Goal: Transaction & Acquisition: Book appointment/travel/reservation

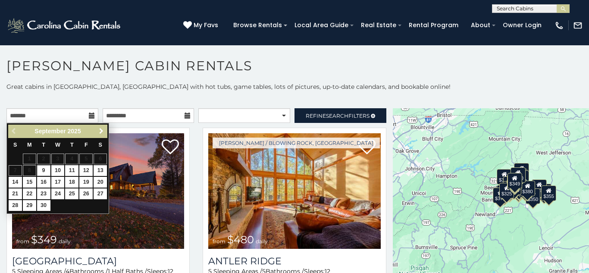
click at [101, 132] on span "Next" at bounding box center [101, 131] width 7 height 7
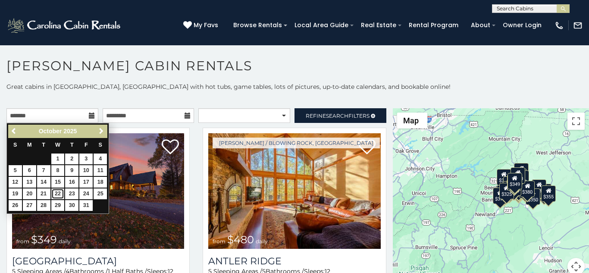
click at [60, 193] on link "22" at bounding box center [57, 194] width 13 height 11
type input "**********"
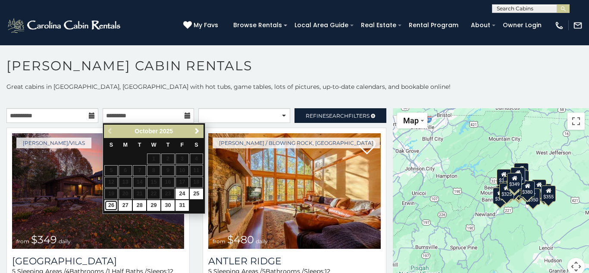
click at [113, 205] on link "26" at bounding box center [110, 205] width 13 height 11
type input "**********"
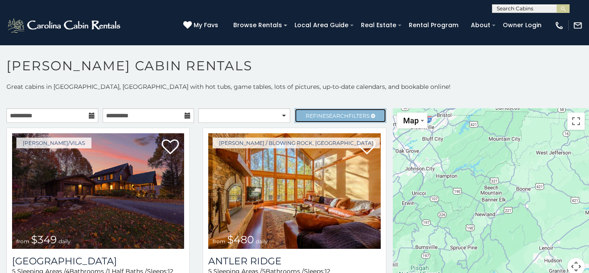
click at [311, 111] on link "Refine Search Filters" at bounding box center [341, 115] width 92 height 15
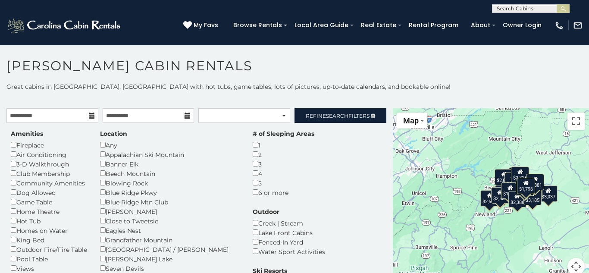
click at [105, 148] on div "Any" at bounding box center [170, 144] width 140 height 9
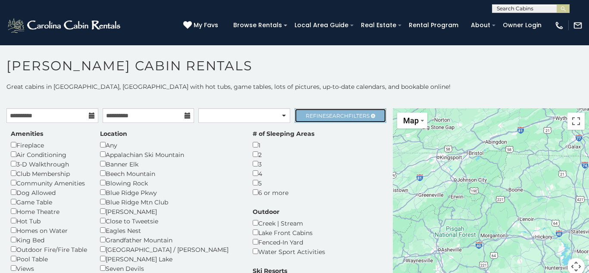
click at [346, 119] on span "Search" at bounding box center [337, 116] width 22 height 6
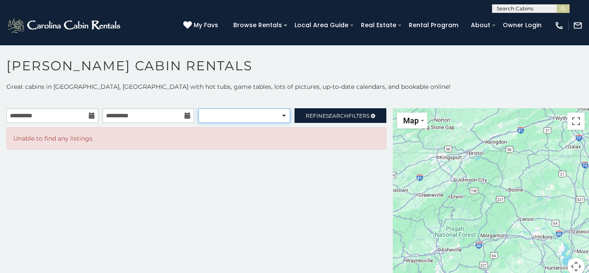
click at [276, 113] on select "**********" at bounding box center [244, 115] width 92 height 15
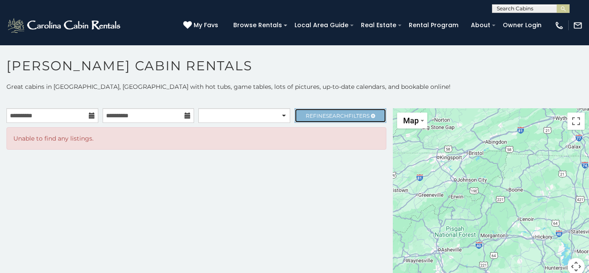
click at [311, 117] on span "Refine Search Filters" at bounding box center [338, 116] width 64 height 6
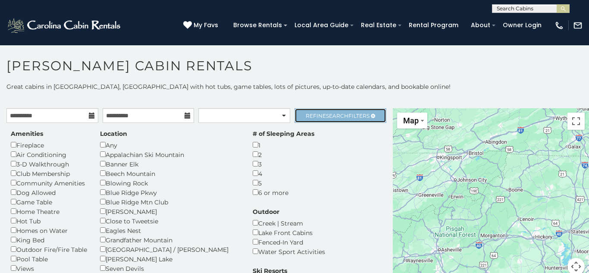
click at [344, 113] on span "Search" at bounding box center [337, 116] width 22 height 6
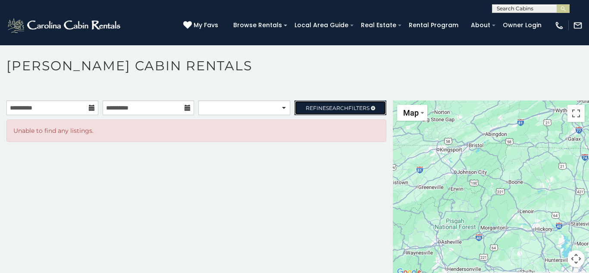
scroll to position [5, 0]
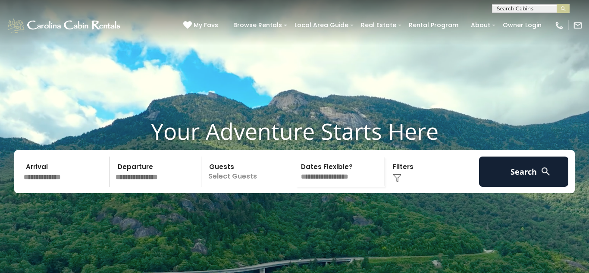
click at [47, 187] on input "text" at bounding box center [65, 172] width 89 height 30
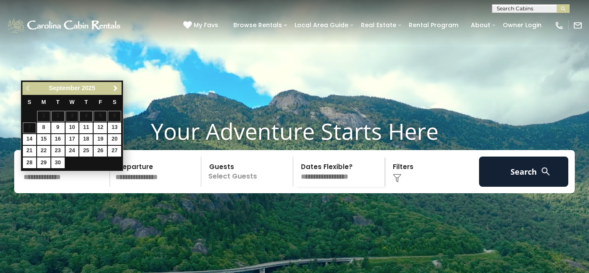
click at [113, 87] on span "Next" at bounding box center [115, 88] width 7 height 7
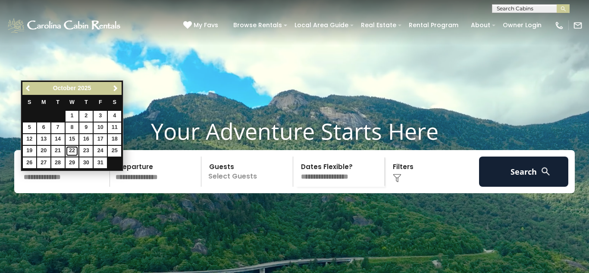
click at [75, 153] on link "22" at bounding box center [72, 151] width 13 height 11
type input "********"
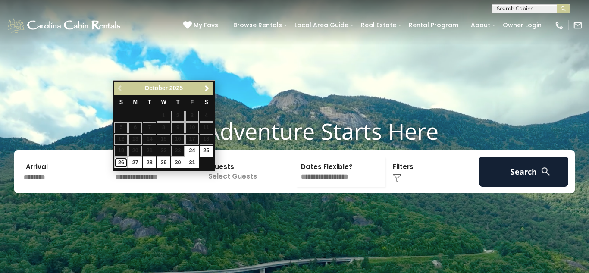
click at [124, 163] on link "26" at bounding box center [120, 162] width 13 height 11
type input "********"
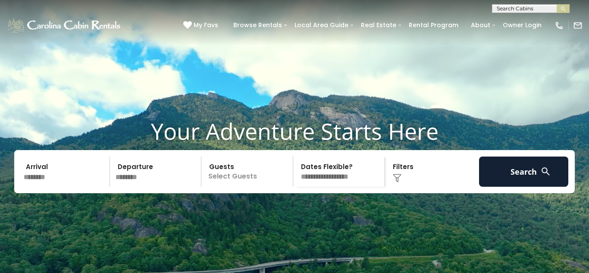
click at [314, 187] on select "**********" at bounding box center [340, 172] width 89 height 30
click at [252, 187] on p "Select Guests" at bounding box center [248, 172] width 89 height 30
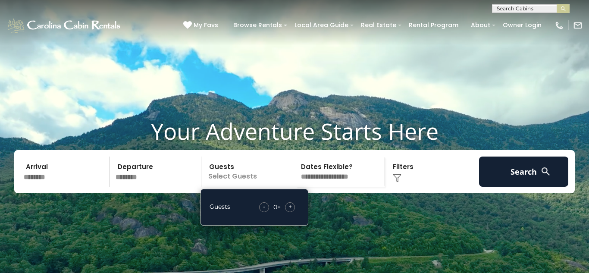
click at [294, 212] on div "+" at bounding box center [290, 207] width 10 height 10
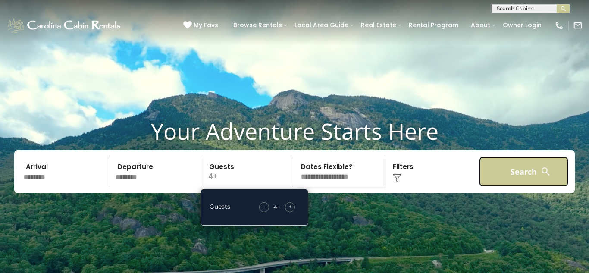
click at [513, 187] on button "Search" at bounding box center [523, 172] width 89 height 30
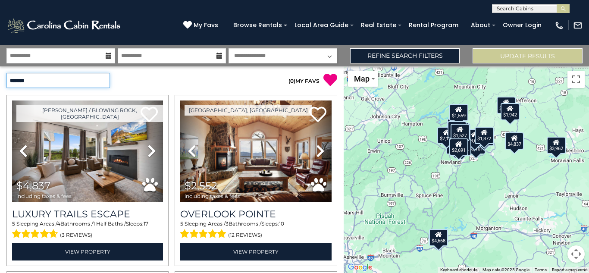
click at [91, 85] on select "**********" at bounding box center [58, 80] width 104 height 15
select select "*********"
click at [6, 73] on select "**********" at bounding box center [58, 80] width 104 height 15
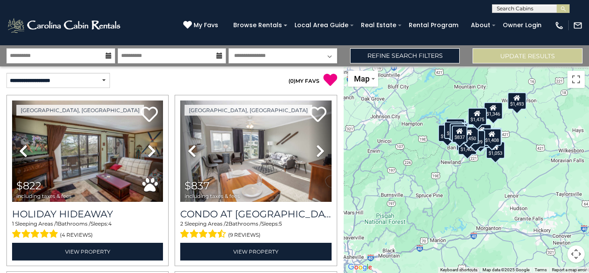
click at [274, 83] on p "( 0 ) MY FAVS" at bounding box center [254, 80] width 165 height 14
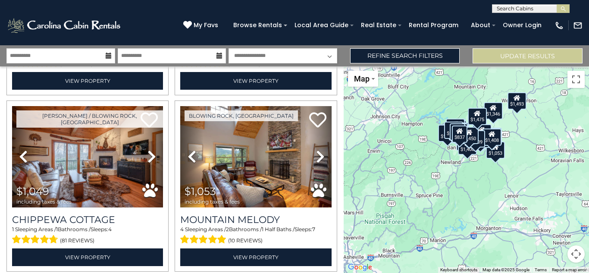
scroll to position [173, 0]
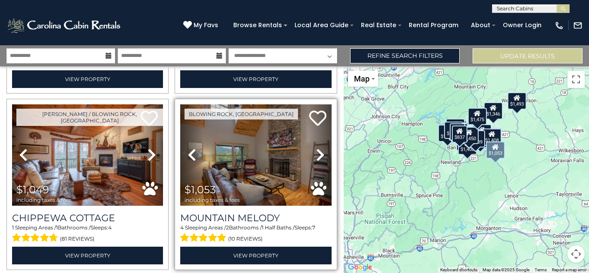
click at [320, 157] on icon at bounding box center [320, 155] width 9 height 14
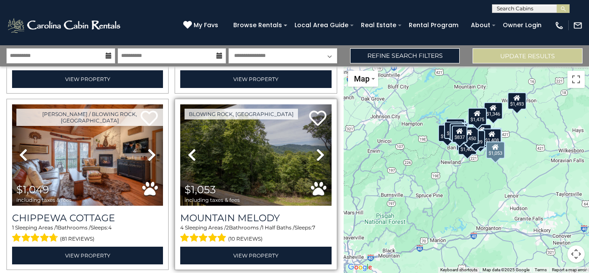
click at [320, 157] on icon at bounding box center [320, 155] width 9 height 14
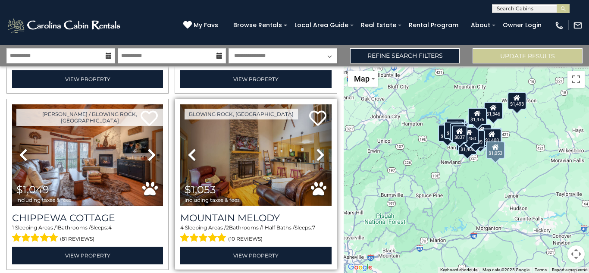
click at [320, 157] on icon at bounding box center [320, 155] width 9 height 14
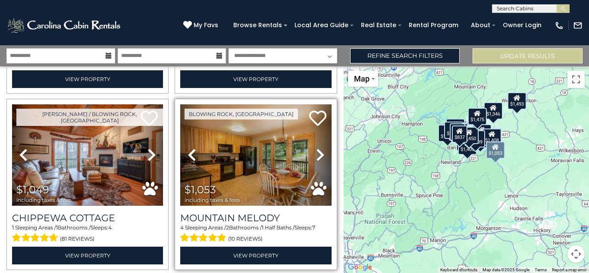
click at [320, 157] on icon at bounding box center [320, 155] width 9 height 14
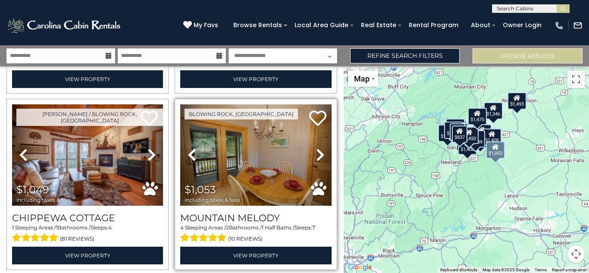
click at [320, 157] on icon at bounding box center [320, 155] width 9 height 14
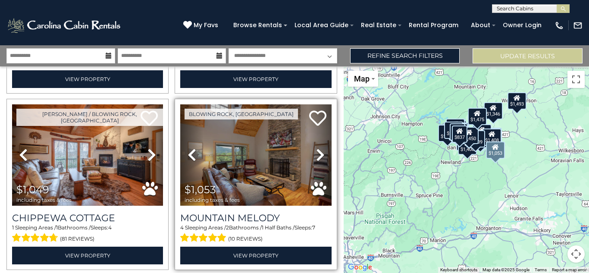
click at [320, 157] on icon at bounding box center [320, 155] width 9 height 14
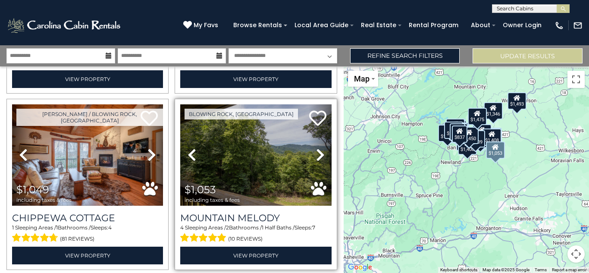
click at [320, 157] on icon at bounding box center [320, 155] width 9 height 14
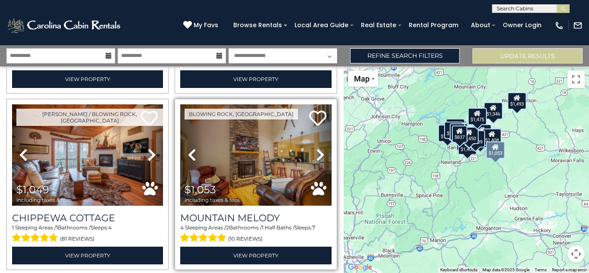
click at [320, 157] on icon at bounding box center [320, 155] width 9 height 14
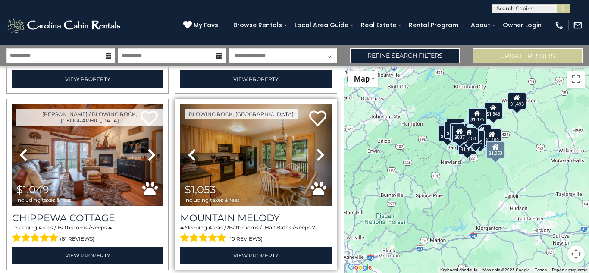
click at [320, 157] on icon at bounding box center [320, 155] width 9 height 14
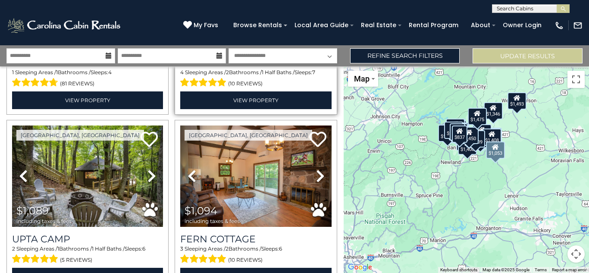
scroll to position [345, 0]
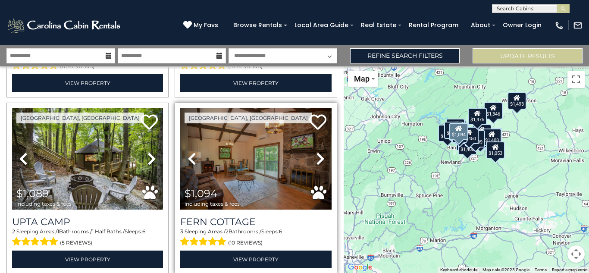
click at [318, 158] on icon at bounding box center [320, 159] width 9 height 14
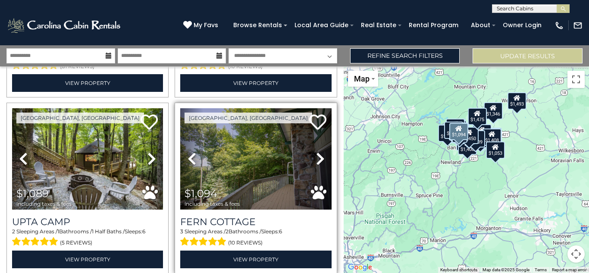
click at [318, 158] on icon at bounding box center [320, 159] width 9 height 14
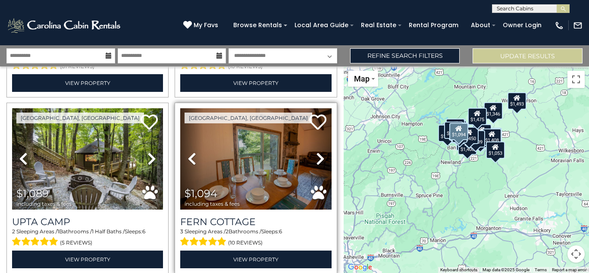
click at [318, 158] on icon at bounding box center [320, 159] width 9 height 14
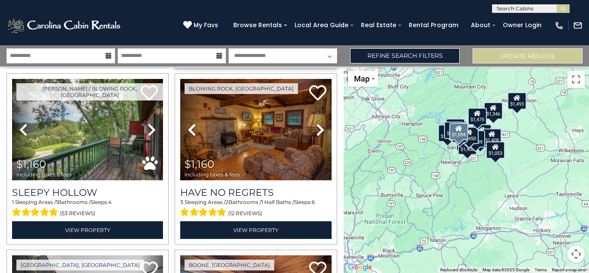
scroll to position [552, 0]
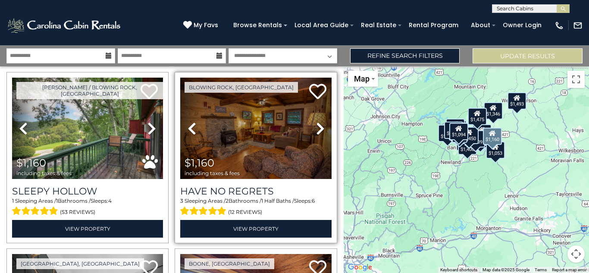
click at [320, 124] on icon at bounding box center [320, 129] width 9 height 14
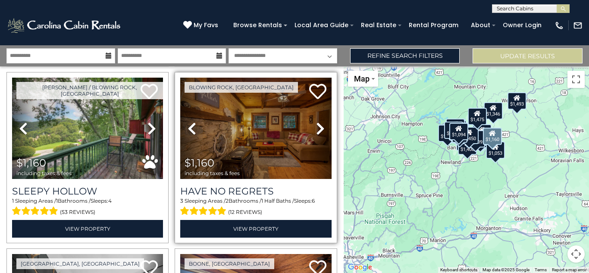
click at [320, 124] on icon at bounding box center [320, 129] width 9 height 14
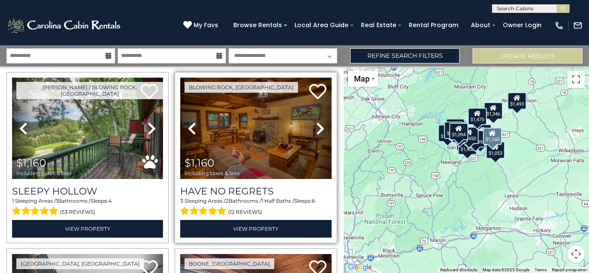
click at [320, 132] on icon at bounding box center [320, 129] width 9 height 14
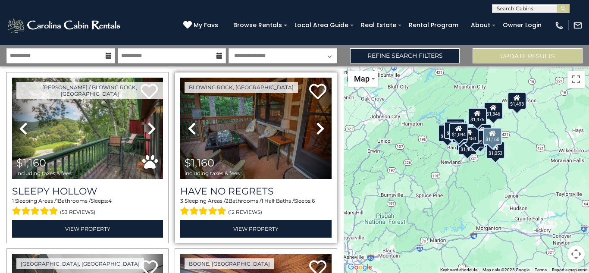
click at [320, 132] on icon at bounding box center [320, 129] width 9 height 14
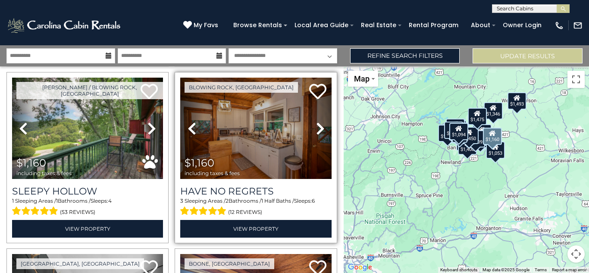
click at [320, 132] on icon at bounding box center [320, 129] width 9 height 14
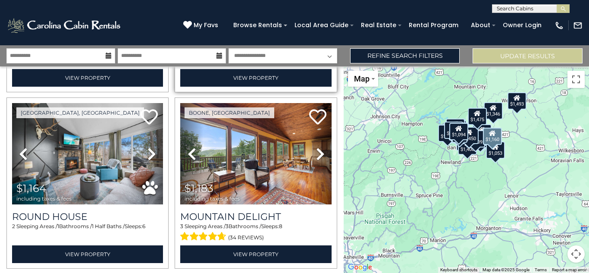
scroll to position [708, 0]
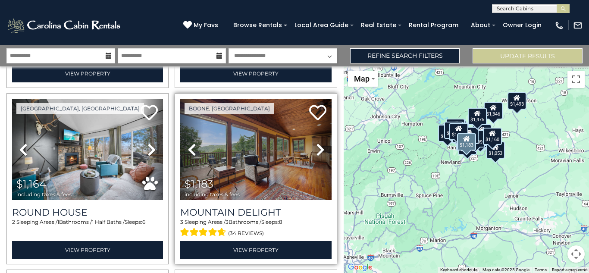
click at [321, 150] on icon at bounding box center [320, 150] width 9 height 14
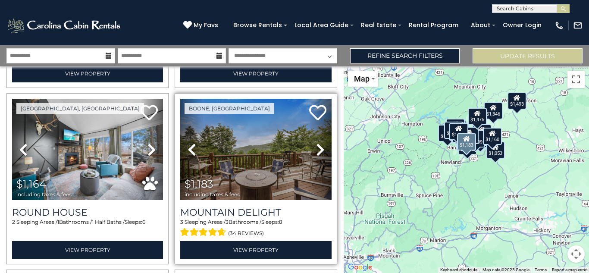
click at [321, 150] on icon at bounding box center [320, 150] width 9 height 14
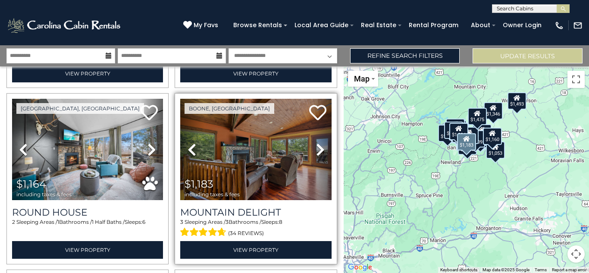
click at [321, 150] on icon at bounding box center [320, 150] width 9 height 14
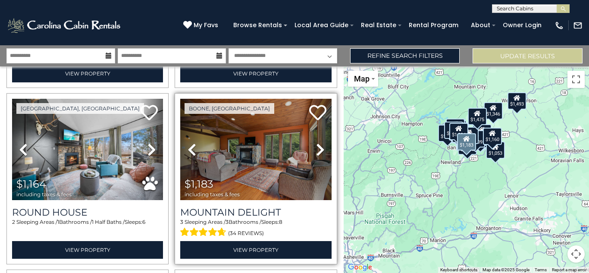
click at [321, 150] on icon at bounding box center [320, 150] width 9 height 14
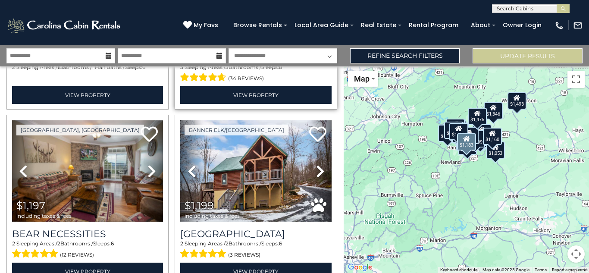
scroll to position [880, 0]
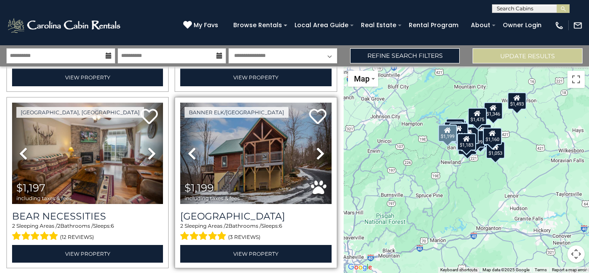
click at [319, 144] on link "Next" at bounding box center [320, 153] width 23 height 101
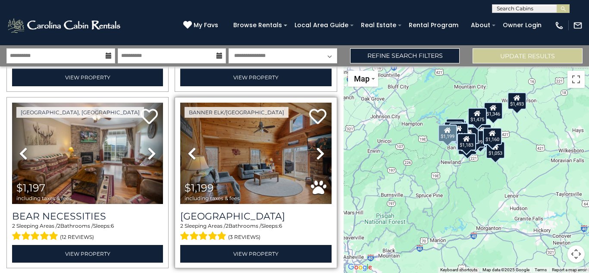
click at [319, 144] on link "Next" at bounding box center [320, 153] width 23 height 101
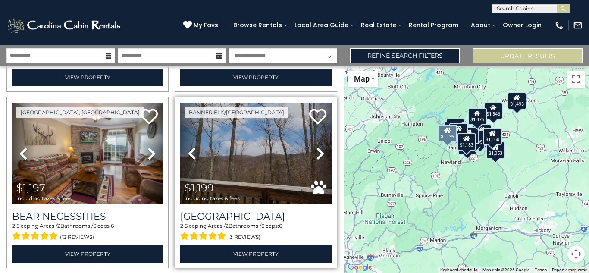
click at [319, 144] on link "Next" at bounding box center [320, 153] width 23 height 101
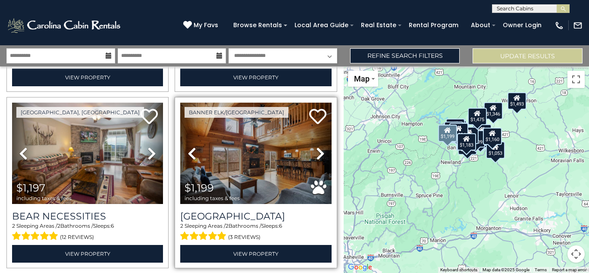
click at [321, 151] on icon at bounding box center [320, 154] width 9 height 14
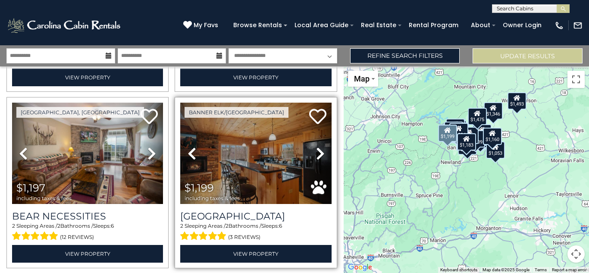
click at [321, 151] on icon at bounding box center [320, 154] width 9 height 14
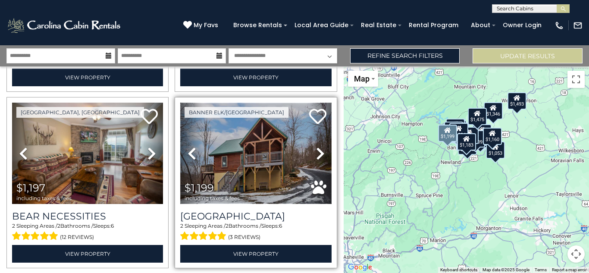
click at [291, 161] on img at bounding box center [255, 153] width 151 height 101
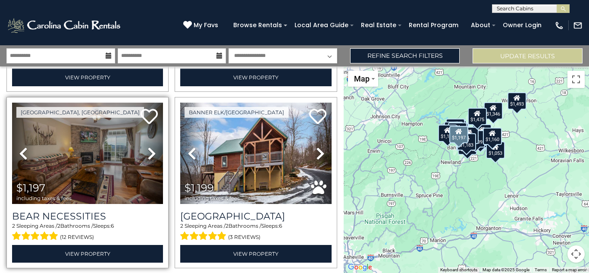
click at [146, 162] on link "Next" at bounding box center [152, 153] width 23 height 101
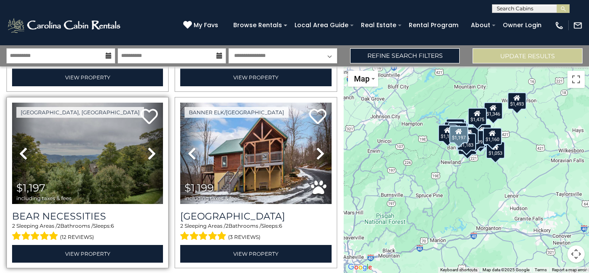
click at [146, 162] on link "Next" at bounding box center [152, 153] width 23 height 101
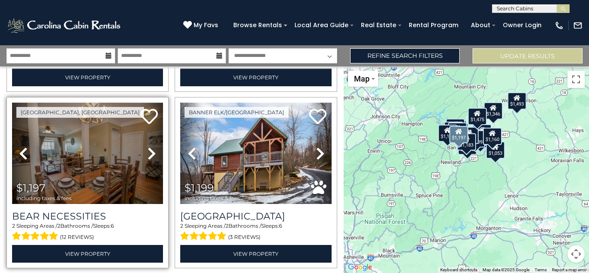
click at [146, 162] on link "Next" at bounding box center [152, 153] width 23 height 101
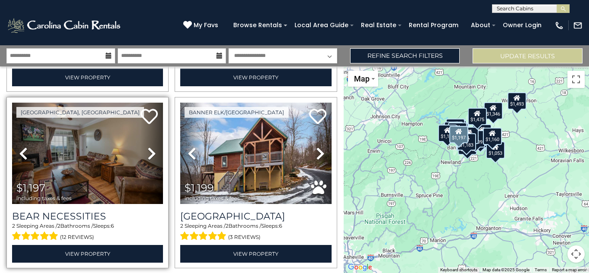
click at [146, 162] on link "Next" at bounding box center [152, 153] width 23 height 101
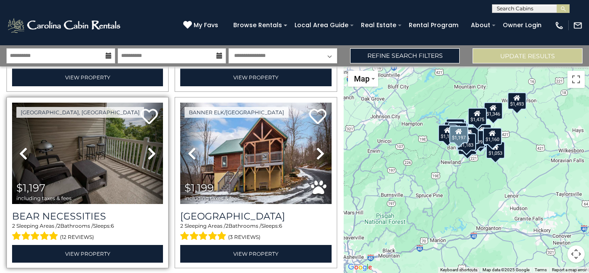
click at [146, 162] on link "Next" at bounding box center [152, 153] width 23 height 101
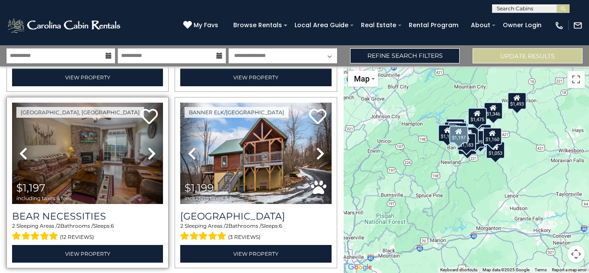
click at [146, 162] on link "Next" at bounding box center [152, 153] width 23 height 101
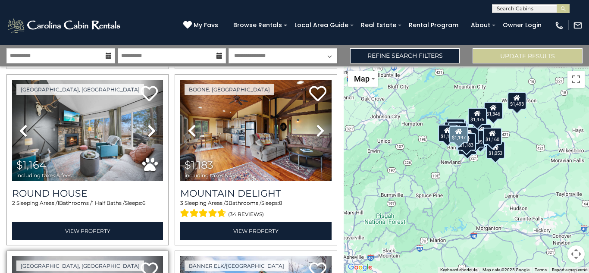
scroll to position [725, 0]
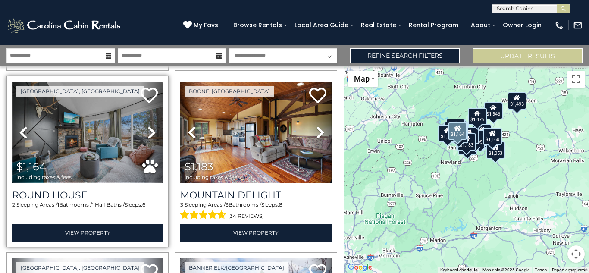
click at [107, 166] on img at bounding box center [87, 132] width 151 height 101
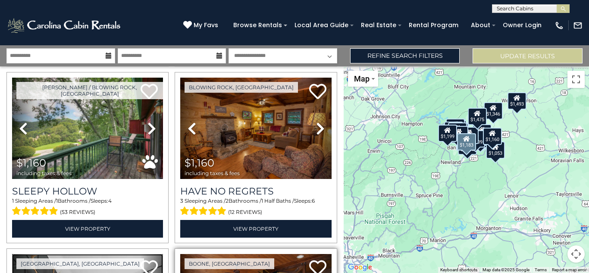
scroll to position [535, 0]
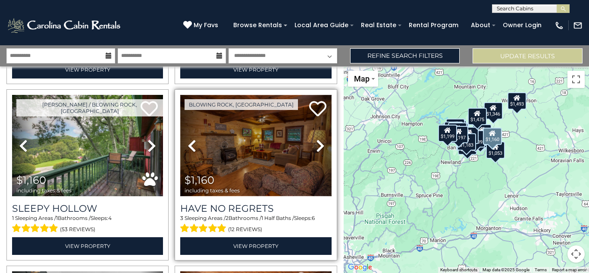
click at [295, 164] on img at bounding box center [255, 145] width 151 height 101
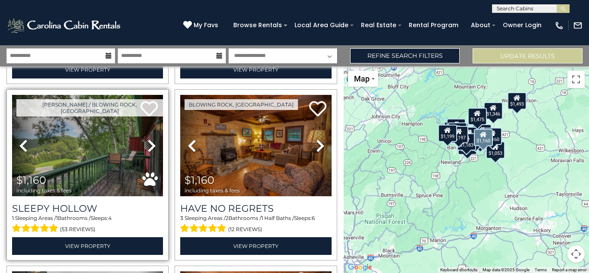
click at [154, 141] on icon at bounding box center [152, 146] width 9 height 14
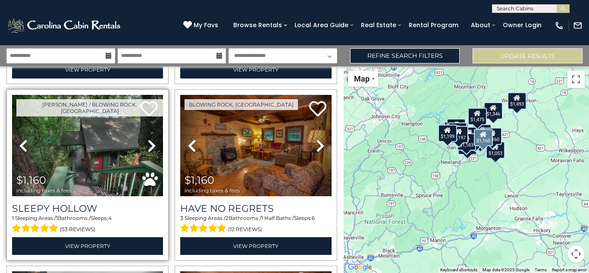
click at [154, 141] on icon at bounding box center [152, 146] width 9 height 14
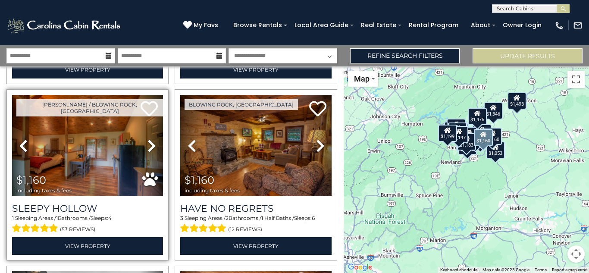
click at [154, 141] on icon at bounding box center [152, 146] width 9 height 14
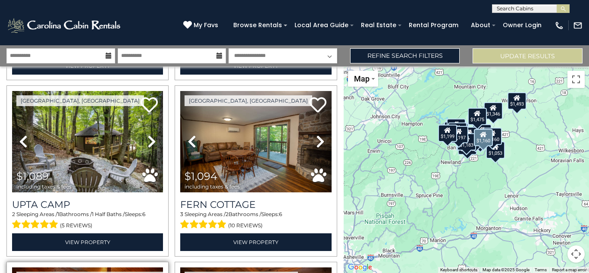
scroll to position [345, 0]
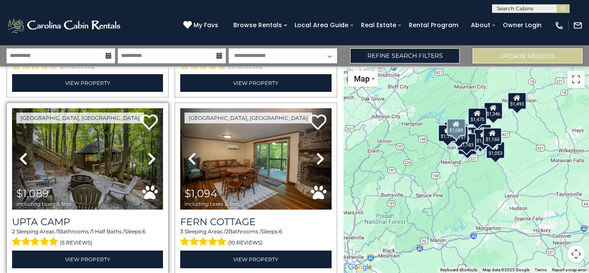
click at [147, 158] on link "Next" at bounding box center [152, 158] width 23 height 101
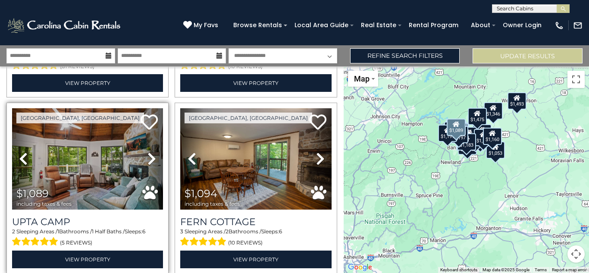
click at [147, 158] on link "Next" at bounding box center [152, 158] width 23 height 101
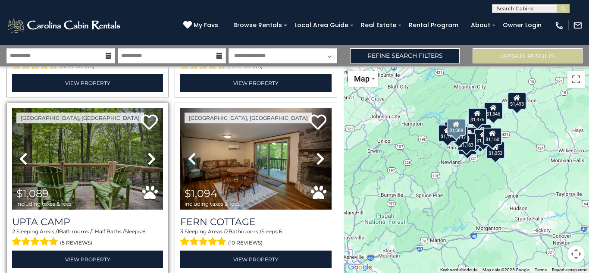
click at [147, 158] on link "Next" at bounding box center [152, 158] width 23 height 101
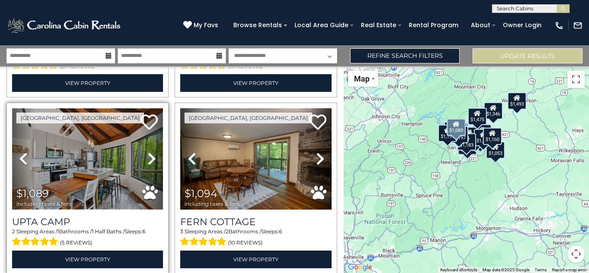
click at [132, 158] on img at bounding box center [87, 158] width 151 height 101
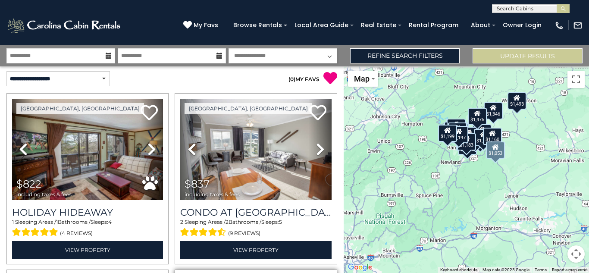
scroll to position [0, 0]
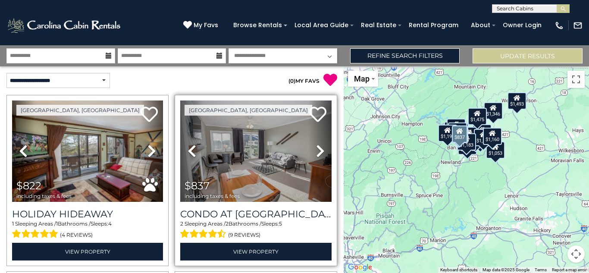
click at [316, 156] on icon at bounding box center [320, 151] width 9 height 14
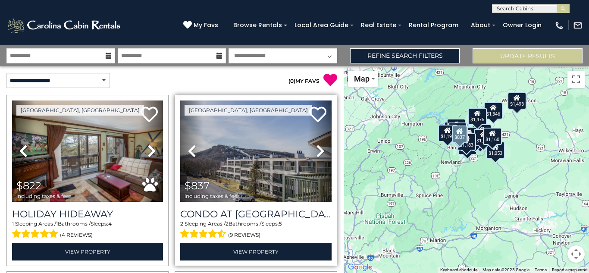
click at [316, 156] on icon at bounding box center [320, 151] width 9 height 14
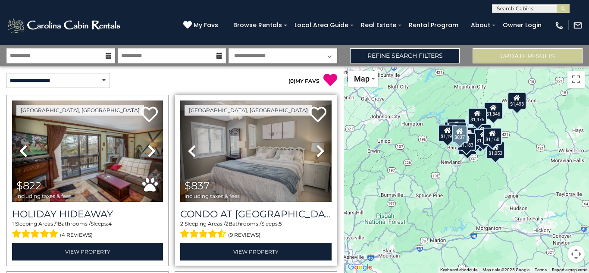
click at [316, 156] on icon at bounding box center [320, 151] width 9 height 14
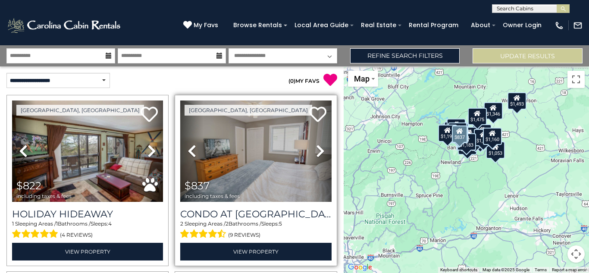
click at [316, 156] on icon at bounding box center [320, 151] width 9 height 14
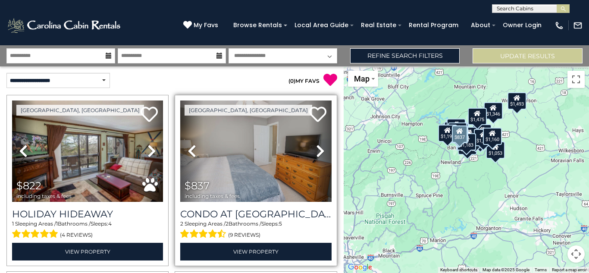
click at [316, 156] on icon at bounding box center [320, 151] width 9 height 14
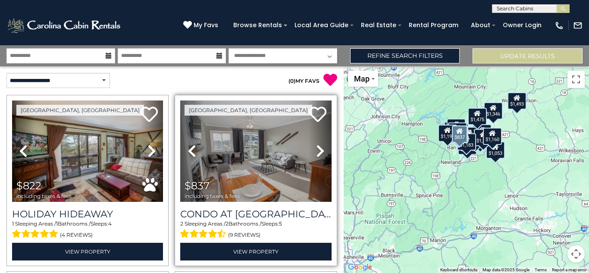
click at [316, 156] on icon at bounding box center [320, 151] width 9 height 14
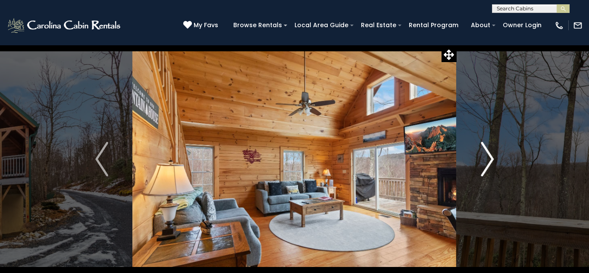
click at [491, 164] on img "Next" at bounding box center [487, 159] width 13 height 35
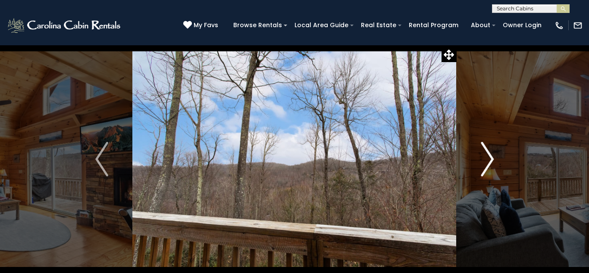
click at [491, 164] on img "Next" at bounding box center [487, 159] width 13 height 35
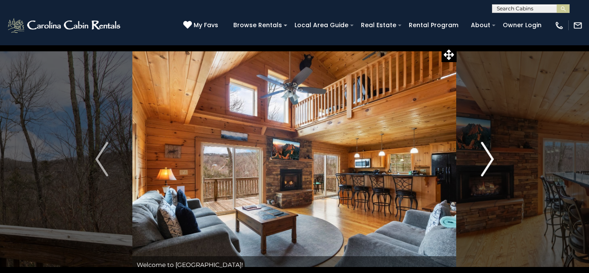
click at [491, 164] on img "Next" at bounding box center [487, 159] width 13 height 35
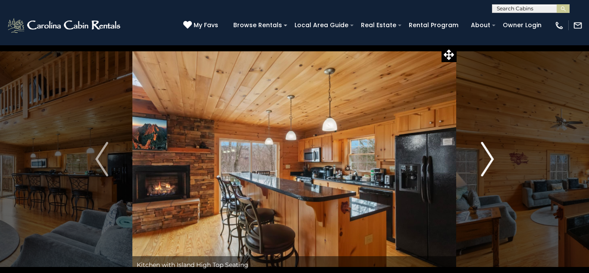
click at [491, 164] on img "Next" at bounding box center [487, 159] width 13 height 35
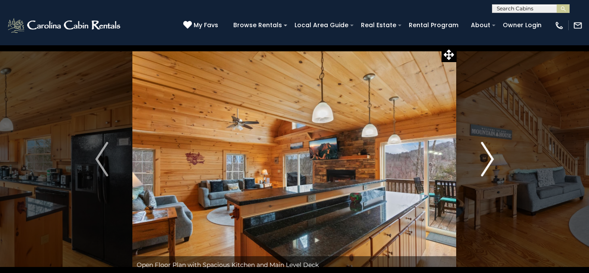
click at [491, 164] on img "Next" at bounding box center [487, 159] width 13 height 35
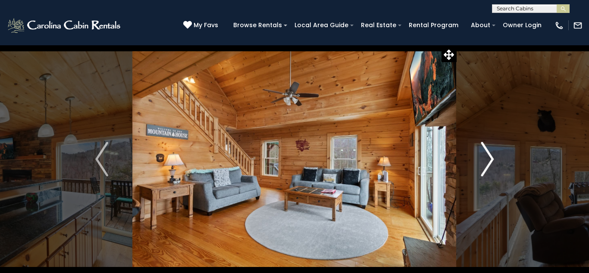
click at [491, 164] on img "Next" at bounding box center [487, 159] width 13 height 35
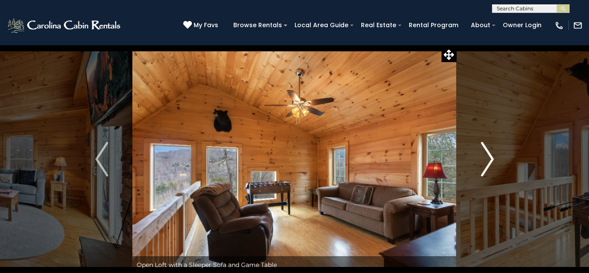
click at [491, 164] on img "Next" at bounding box center [487, 159] width 13 height 35
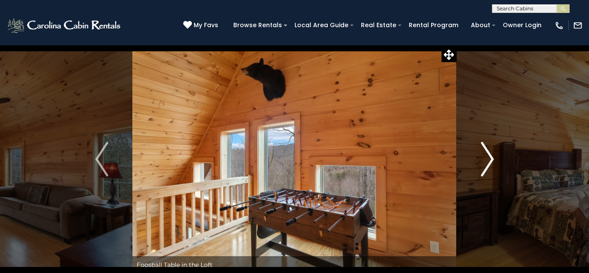
click at [491, 164] on img "Next" at bounding box center [487, 159] width 13 height 35
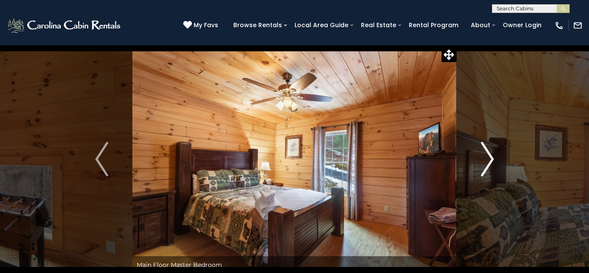
click at [491, 164] on img "Next" at bounding box center [487, 159] width 13 height 35
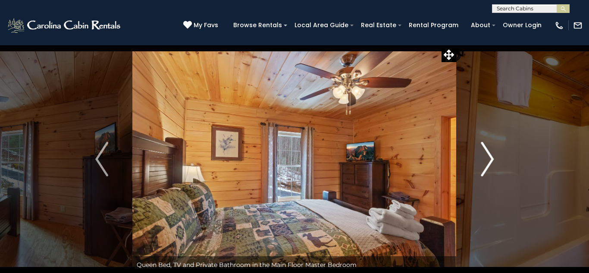
click at [491, 164] on img "Next" at bounding box center [487, 159] width 13 height 35
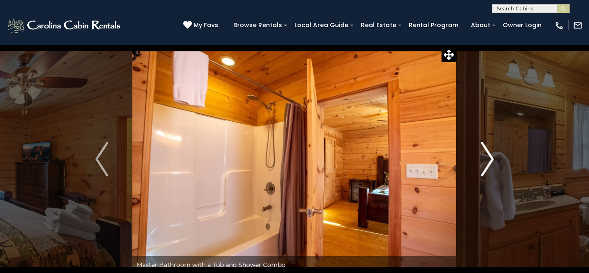
click at [491, 164] on img "Next" at bounding box center [487, 159] width 13 height 35
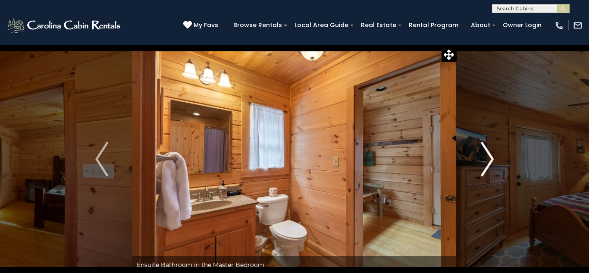
click at [491, 164] on img "Next" at bounding box center [487, 159] width 13 height 35
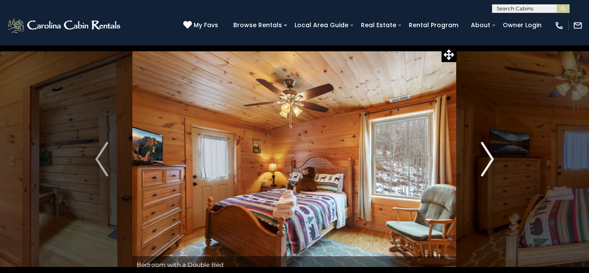
click at [491, 164] on img "Next" at bounding box center [487, 159] width 13 height 35
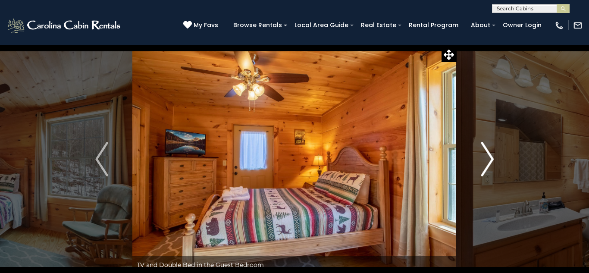
click at [491, 164] on img "Next" at bounding box center [487, 159] width 13 height 35
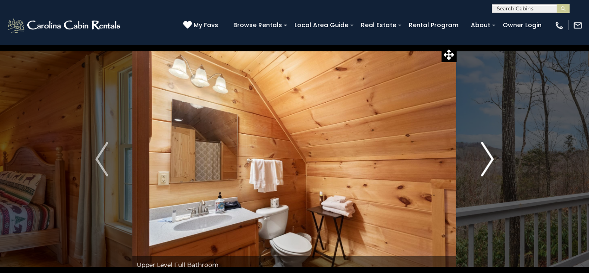
click at [491, 164] on img "Next" at bounding box center [487, 159] width 13 height 35
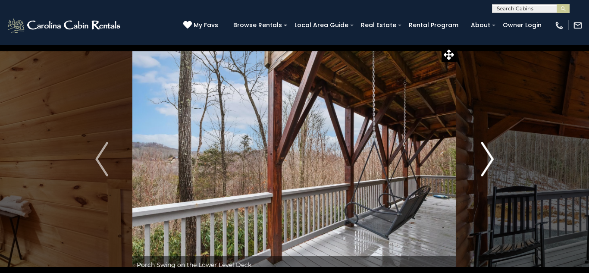
click at [491, 164] on img "Next" at bounding box center [487, 159] width 13 height 35
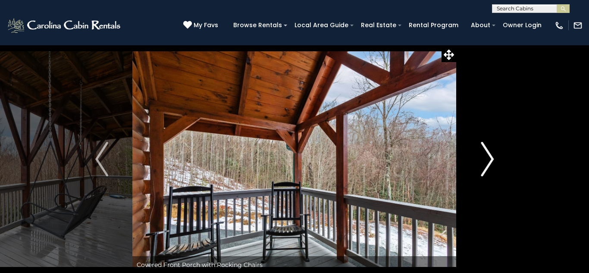
click at [491, 164] on img "Next" at bounding box center [487, 159] width 13 height 35
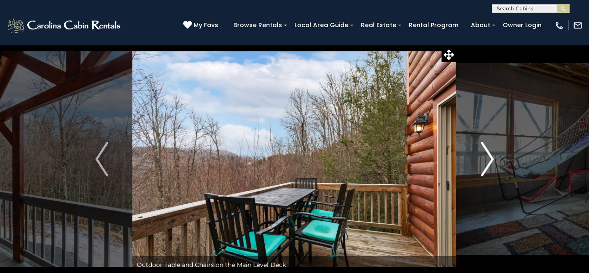
click at [491, 164] on img "Next" at bounding box center [487, 159] width 13 height 35
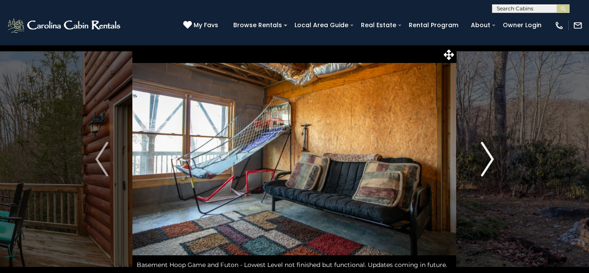
click at [491, 164] on img "Next" at bounding box center [487, 159] width 13 height 35
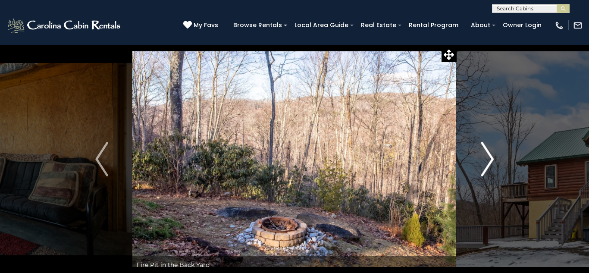
click at [491, 164] on img "Next" at bounding box center [487, 159] width 13 height 35
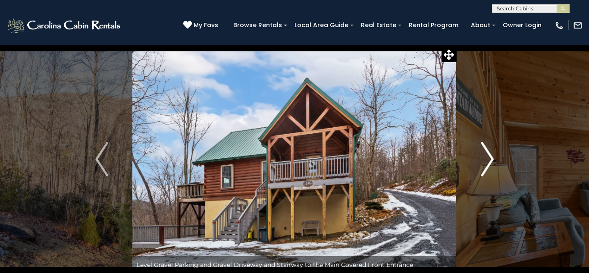
click at [491, 164] on img "Next" at bounding box center [487, 159] width 13 height 35
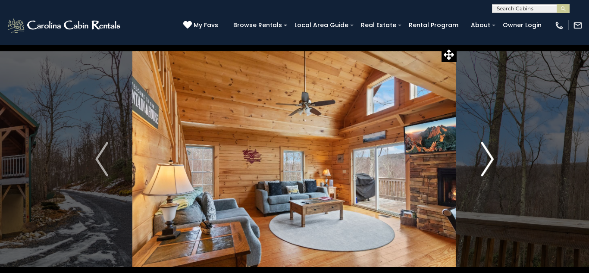
click at [491, 164] on img "Next" at bounding box center [487, 159] width 13 height 35
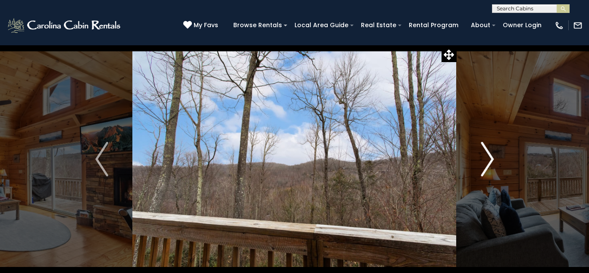
click at [491, 164] on img "Next" at bounding box center [487, 159] width 13 height 35
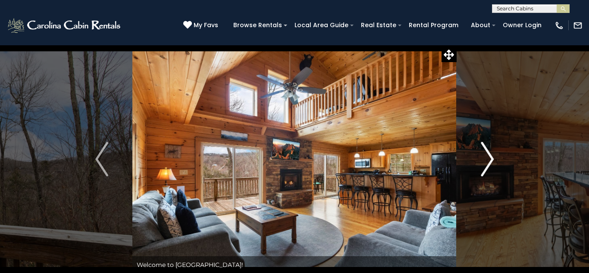
click at [491, 164] on img "Next" at bounding box center [487, 159] width 13 height 35
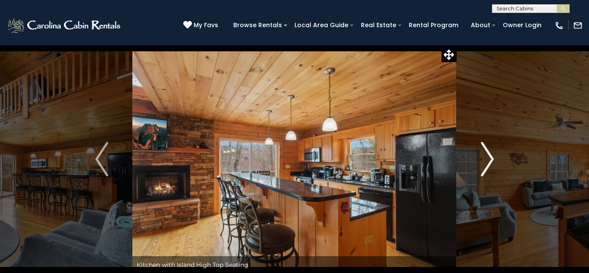
click at [491, 164] on img "Next" at bounding box center [487, 159] width 13 height 35
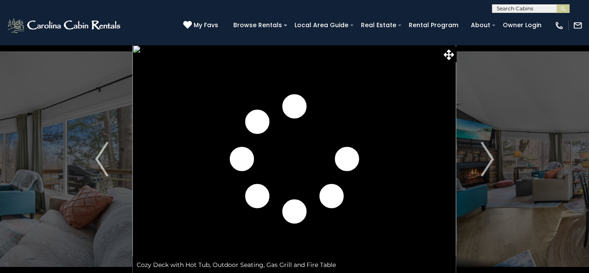
click at [481, 162] on img "Next" at bounding box center [487, 159] width 13 height 35
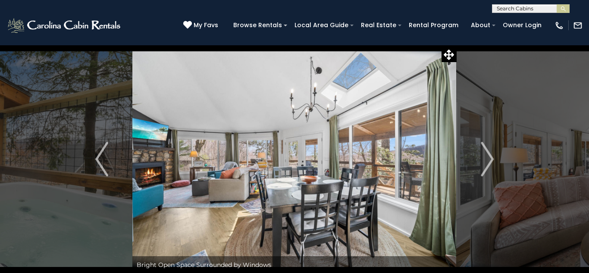
click at [481, 162] on img "Next" at bounding box center [487, 159] width 13 height 35
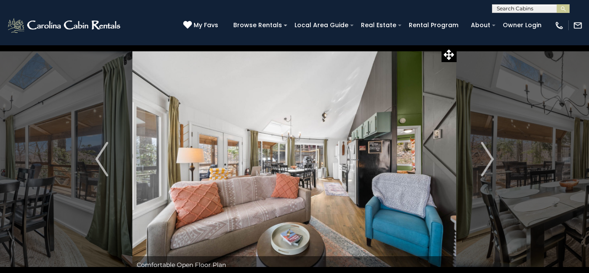
click at [481, 162] on img "Next" at bounding box center [487, 159] width 13 height 35
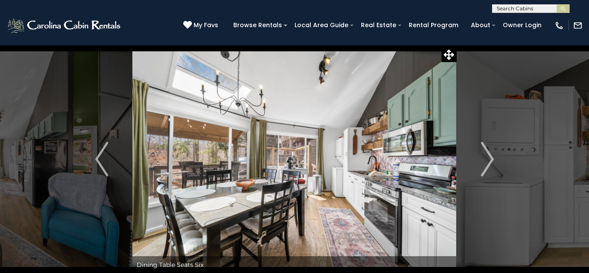
click at [481, 162] on img "Next" at bounding box center [487, 159] width 13 height 35
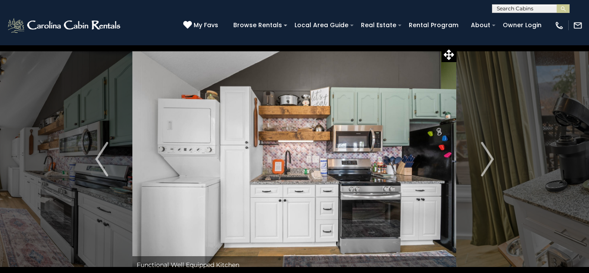
click at [481, 162] on img "Next" at bounding box center [487, 159] width 13 height 35
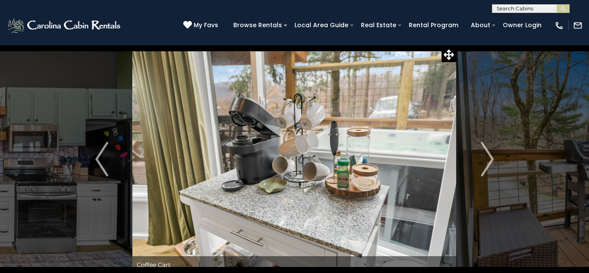
click at [481, 162] on img "Next" at bounding box center [487, 159] width 13 height 35
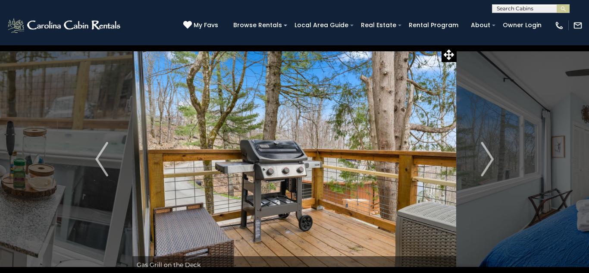
click at [481, 162] on img "Next" at bounding box center [487, 159] width 13 height 35
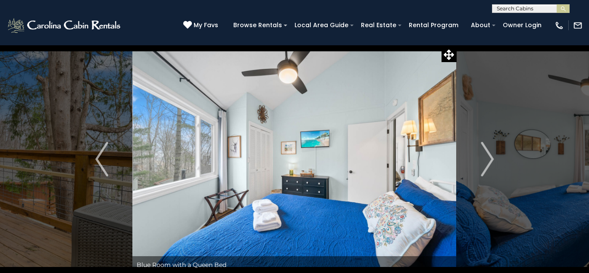
click at [481, 162] on img "Next" at bounding box center [487, 159] width 13 height 35
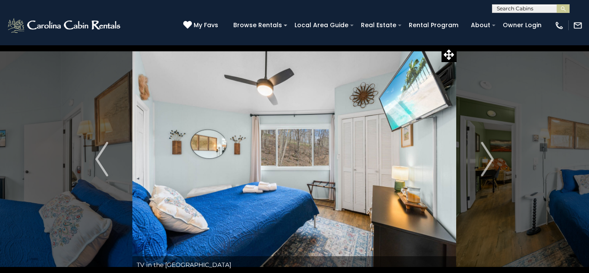
click at [481, 162] on img "Next" at bounding box center [487, 159] width 13 height 35
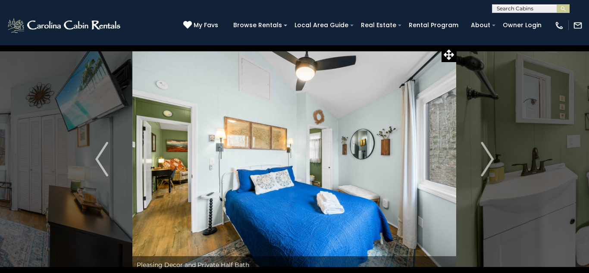
click at [481, 162] on img "Next" at bounding box center [487, 159] width 13 height 35
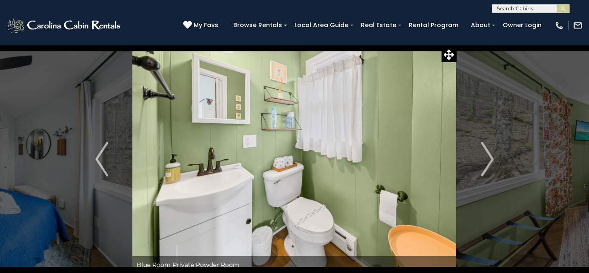
click at [481, 162] on img "Next" at bounding box center [487, 159] width 13 height 35
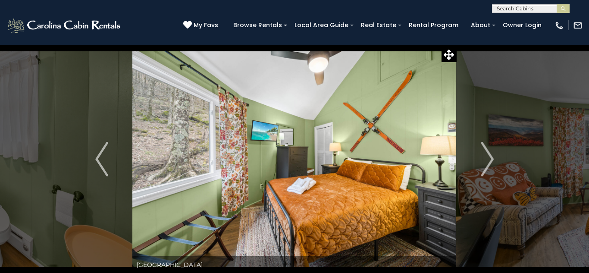
click at [481, 162] on img "Next" at bounding box center [487, 159] width 13 height 35
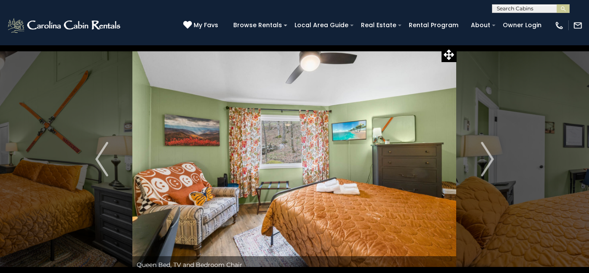
click at [481, 162] on img "Next" at bounding box center [487, 159] width 13 height 35
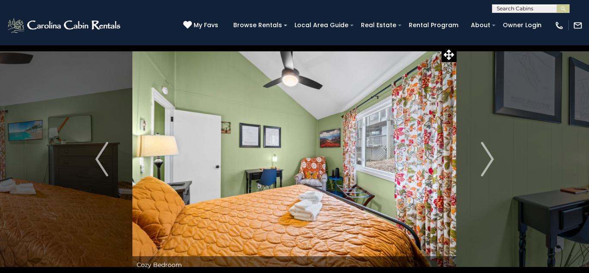
click at [481, 162] on img "Next" at bounding box center [487, 159] width 13 height 35
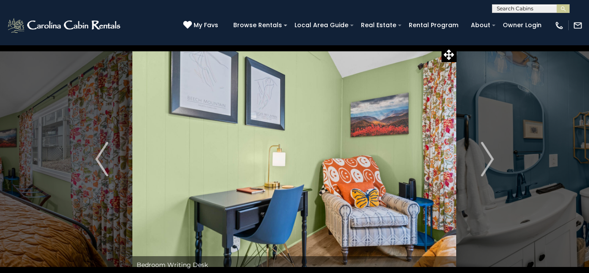
click at [481, 162] on img "Next" at bounding box center [487, 159] width 13 height 35
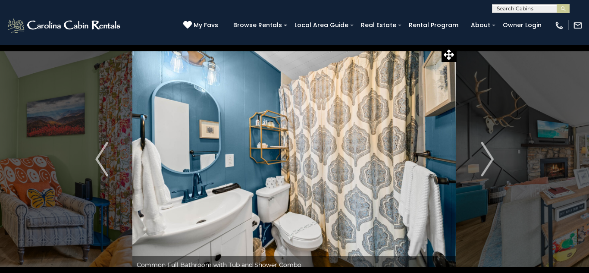
click at [481, 162] on img "Next" at bounding box center [487, 159] width 13 height 35
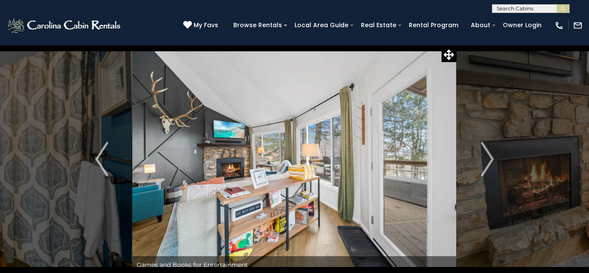
click at [481, 162] on img "Next" at bounding box center [487, 159] width 13 height 35
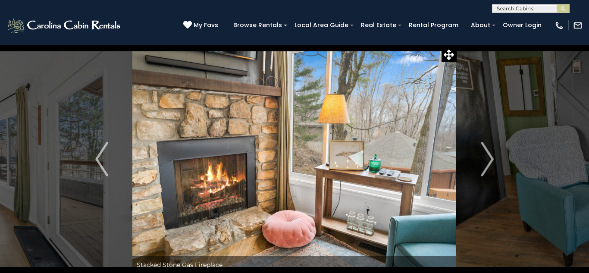
click at [481, 162] on img "Next" at bounding box center [487, 159] width 13 height 35
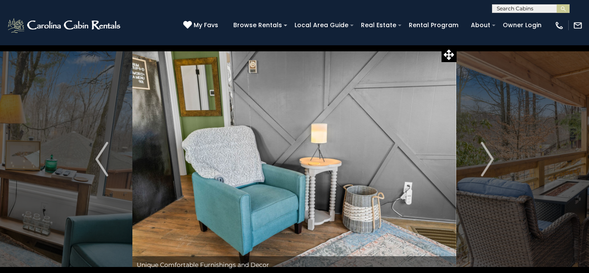
click at [481, 162] on img "Next" at bounding box center [487, 159] width 13 height 35
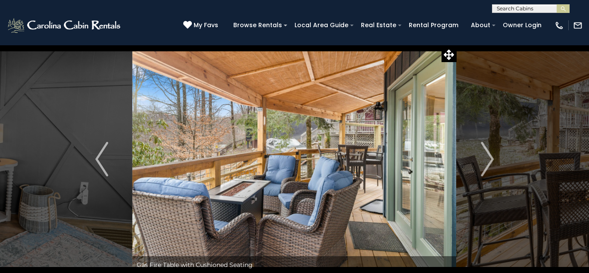
click at [481, 162] on img "Next" at bounding box center [487, 159] width 13 height 35
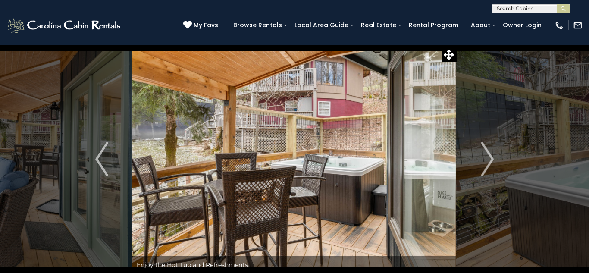
click at [481, 162] on img "Next" at bounding box center [487, 159] width 13 height 35
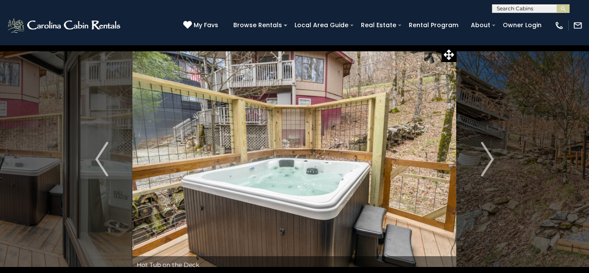
click at [481, 162] on img "Next" at bounding box center [487, 159] width 13 height 35
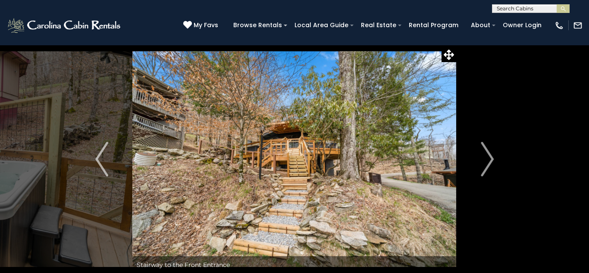
click at [481, 162] on img "Next" at bounding box center [487, 159] width 13 height 35
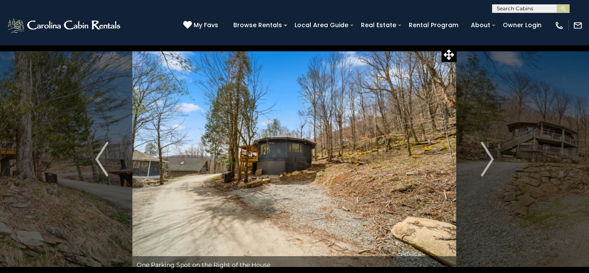
click at [481, 162] on img "Next" at bounding box center [487, 159] width 13 height 35
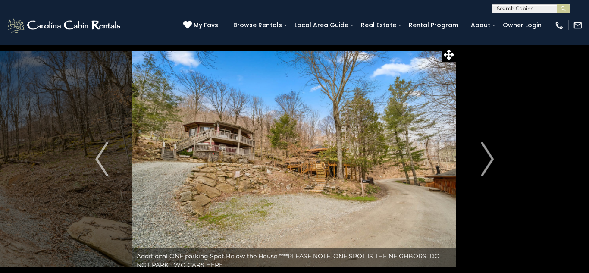
click at [481, 162] on img "Next" at bounding box center [487, 159] width 13 height 35
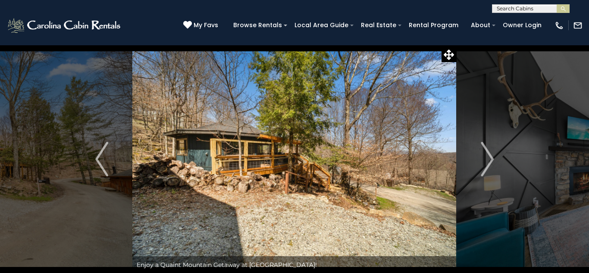
click at [481, 162] on img "Next" at bounding box center [487, 159] width 13 height 35
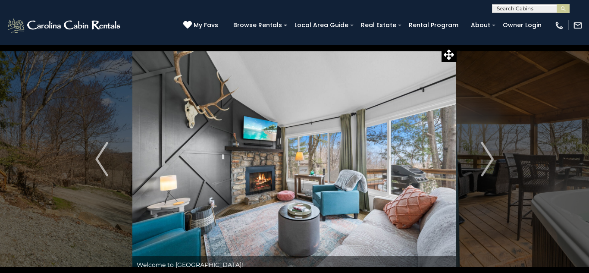
click at [481, 162] on img "Next" at bounding box center [487, 159] width 13 height 35
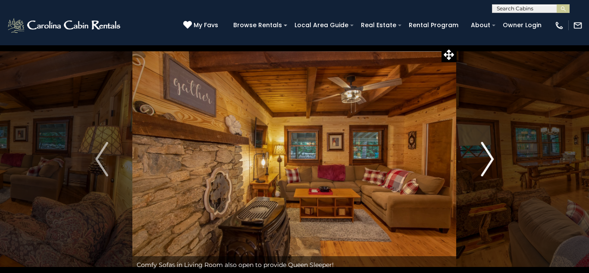
click at [487, 162] on img "Next" at bounding box center [487, 159] width 13 height 35
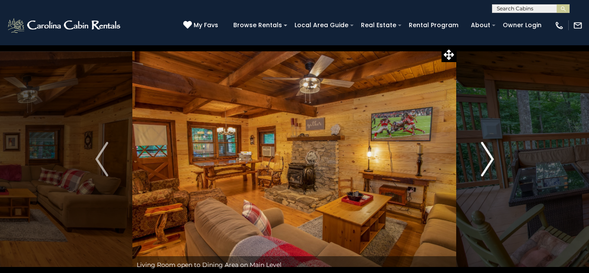
click at [487, 162] on img "Next" at bounding box center [487, 159] width 13 height 35
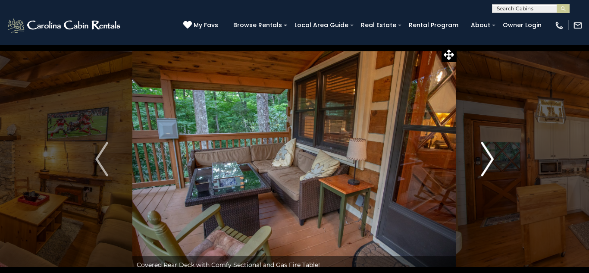
click at [487, 162] on img "Next" at bounding box center [487, 159] width 13 height 35
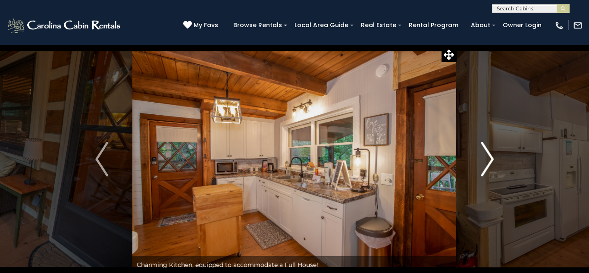
click at [487, 162] on img "Next" at bounding box center [487, 159] width 13 height 35
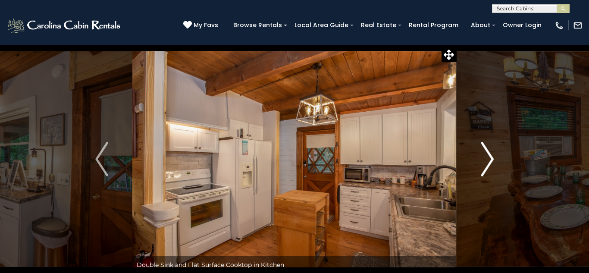
click at [487, 162] on img "Next" at bounding box center [487, 159] width 13 height 35
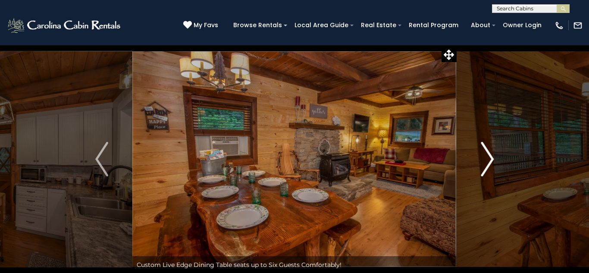
click at [487, 162] on img "Next" at bounding box center [487, 159] width 13 height 35
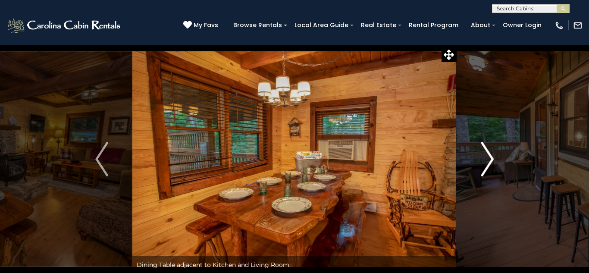
click at [487, 162] on img "Next" at bounding box center [487, 159] width 13 height 35
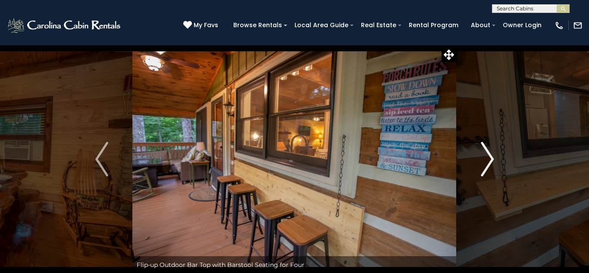
click at [487, 162] on img "Next" at bounding box center [487, 159] width 13 height 35
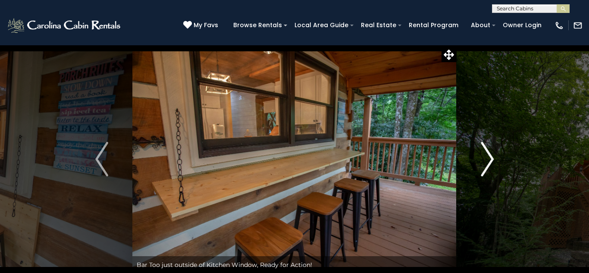
click at [487, 162] on img "Next" at bounding box center [487, 159] width 13 height 35
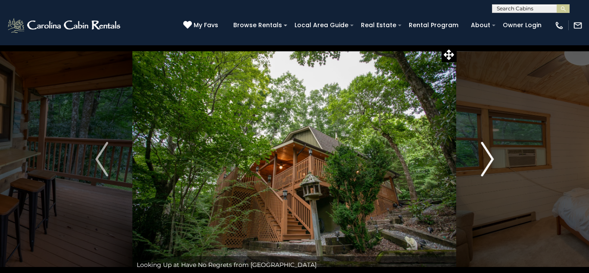
click at [487, 162] on img "Next" at bounding box center [487, 159] width 13 height 35
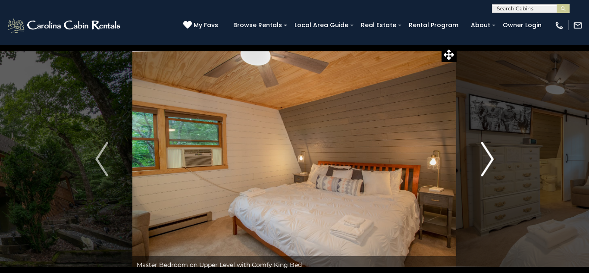
click at [487, 162] on img "Next" at bounding box center [487, 159] width 13 height 35
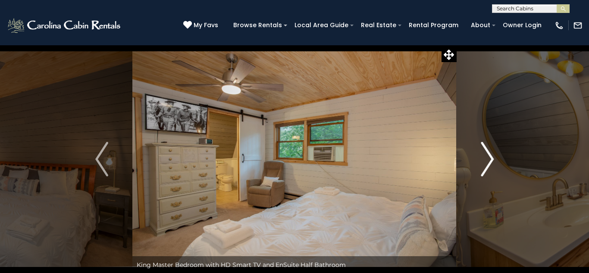
click at [487, 162] on img "Next" at bounding box center [487, 159] width 13 height 35
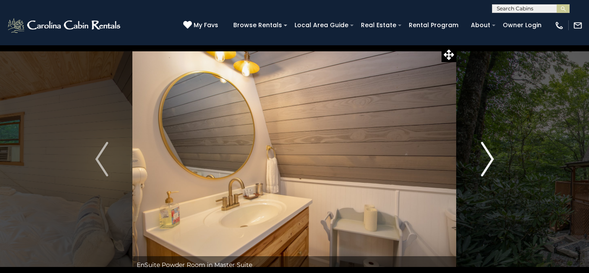
click at [487, 162] on img "Next" at bounding box center [487, 159] width 13 height 35
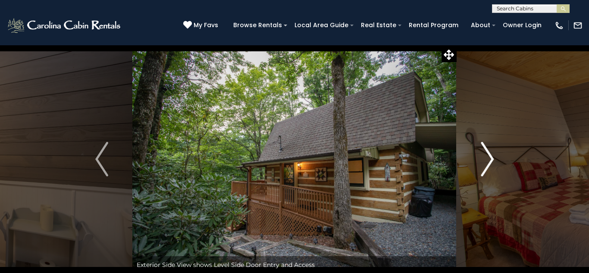
click at [487, 162] on img "Next" at bounding box center [487, 159] width 13 height 35
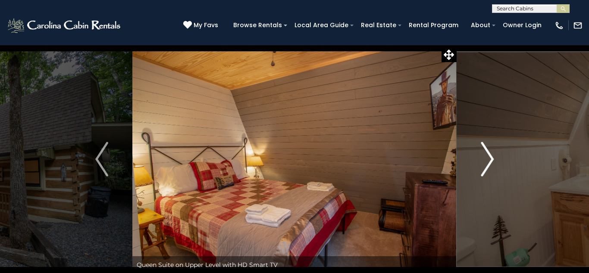
click at [487, 162] on img "Next" at bounding box center [487, 159] width 13 height 35
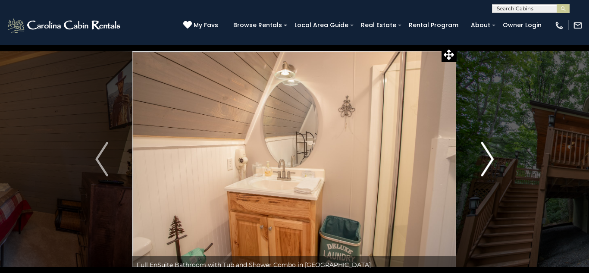
click at [487, 162] on img "Next" at bounding box center [487, 159] width 13 height 35
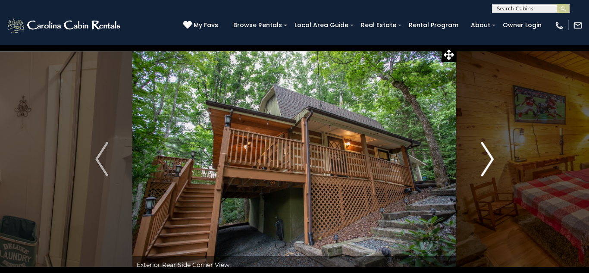
click at [487, 162] on img "Next" at bounding box center [487, 159] width 13 height 35
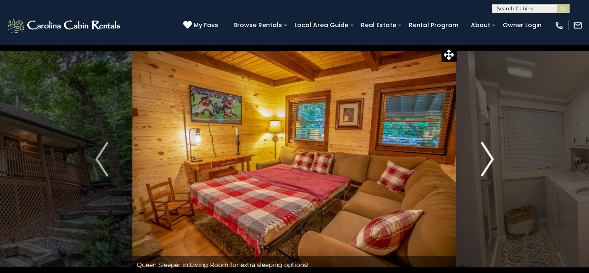
click at [487, 162] on img "Next" at bounding box center [487, 159] width 13 height 35
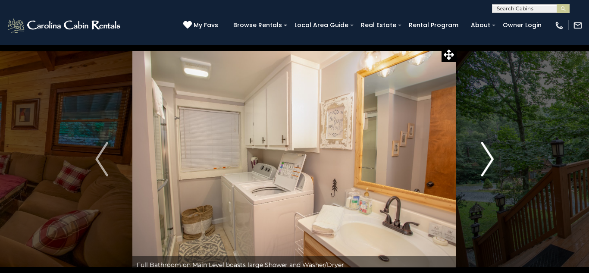
click at [487, 162] on img "Next" at bounding box center [487, 159] width 13 height 35
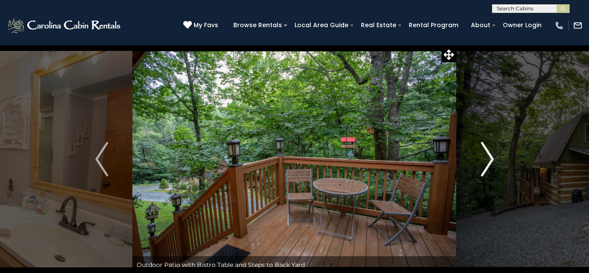
click at [487, 162] on img "Next" at bounding box center [487, 159] width 13 height 35
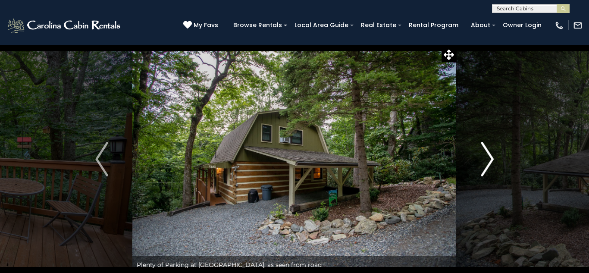
click at [487, 162] on img "Next" at bounding box center [487, 159] width 13 height 35
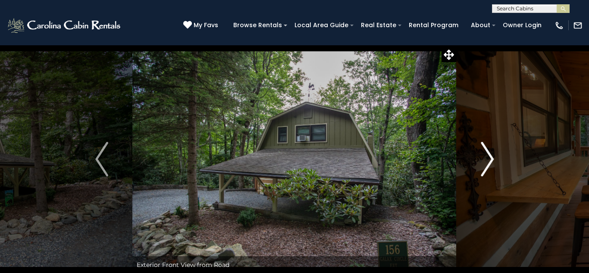
click at [487, 162] on img "Next" at bounding box center [487, 159] width 13 height 35
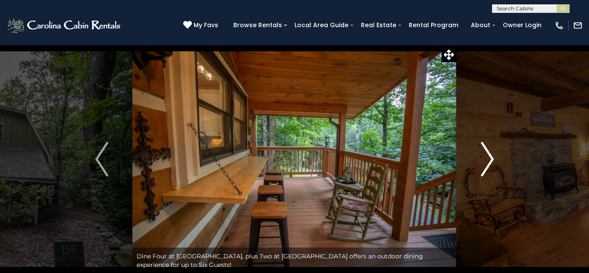
click at [487, 162] on img "Next" at bounding box center [487, 159] width 13 height 35
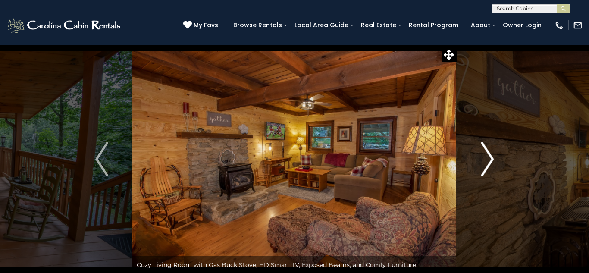
click at [487, 162] on img "Next" at bounding box center [487, 159] width 13 height 35
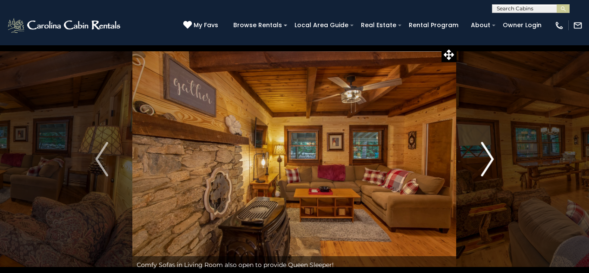
click at [487, 162] on img "Next" at bounding box center [487, 159] width 13 height 35
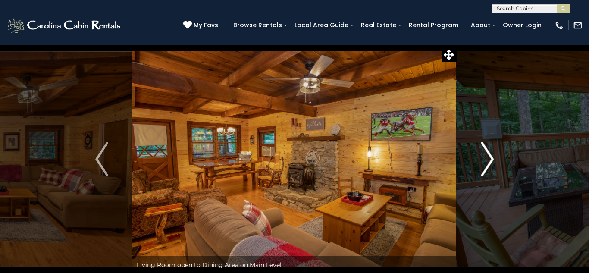
click at [487, 162] on img "Next" at bounding box center [487, 159] width 13 height 35
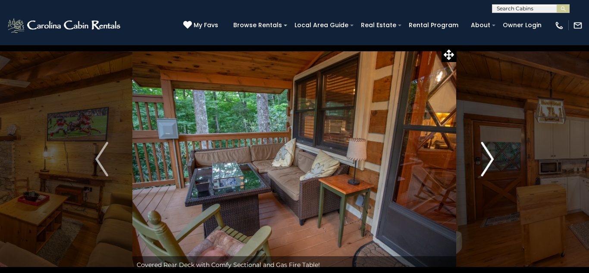
click at [487, 162] on img "Next" at bounding box center [487, 159] width 13 height 35
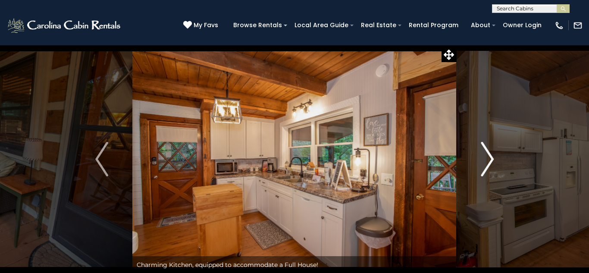
click at [487, 162] on img "Next" at bounding box center [487, 159] width 13 height 35
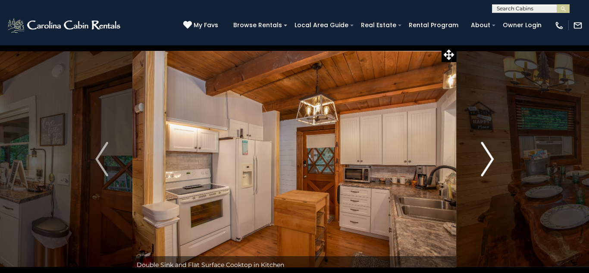
click at [487, 162] on img "Next" at bounding box center [487, 159] width 13 height 35
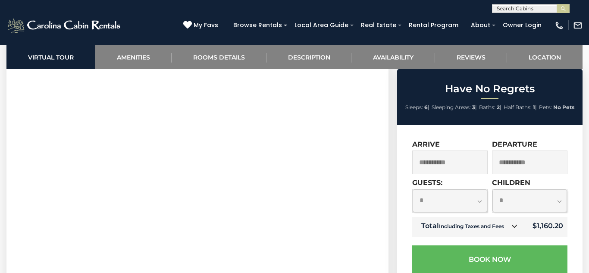
scroll to position [397, 0]
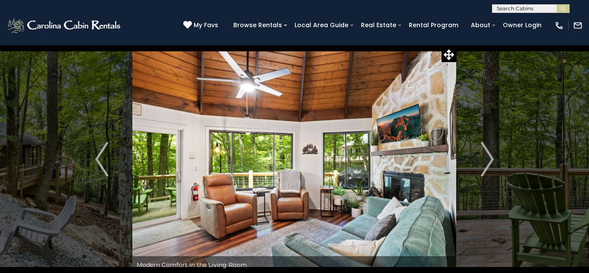
click at [488, 154] on img "Next" at bounding box center [487, 159] width 13 height 35
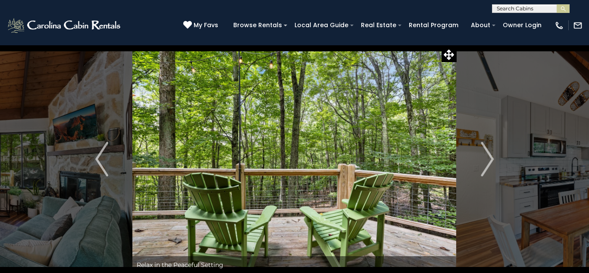
click at [488, 154] on img "Next" at bounding box center [487, 159] width 13 height 35
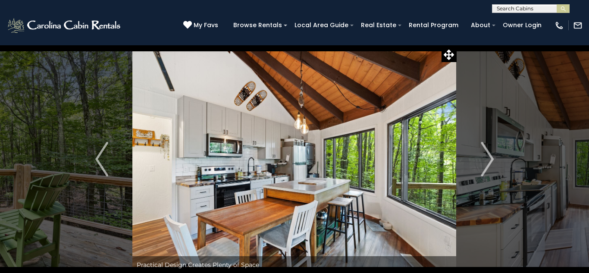
click at [488, 154] on img "Next" at bounding box center [487, 159] width 13 height 35
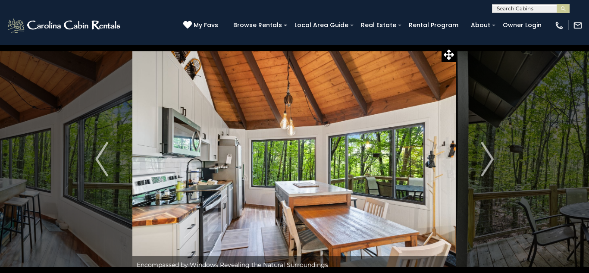
click at [488, 154] on img "Next" at bounding box center [487, 159] width 13 height 35
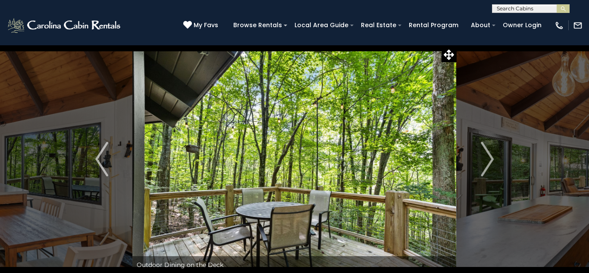
click at [488, 154] on img "Next" at bounding box center [487, 159] width 13 height 35
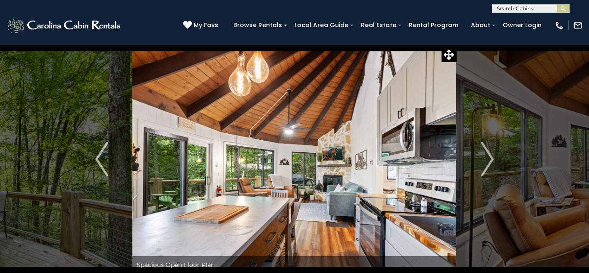
click at [488, 154] on img "Next" at bounding box center [487, 159] width 13 height 35
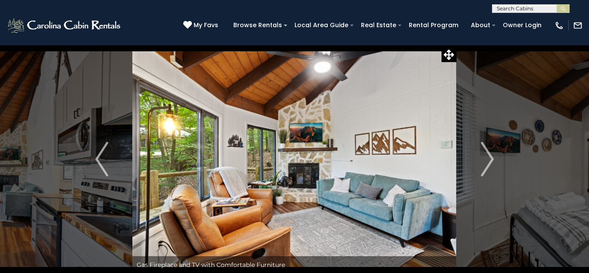
click at [488, 154] on img "Next" at bounding box center [487, 159] width 13 height 35
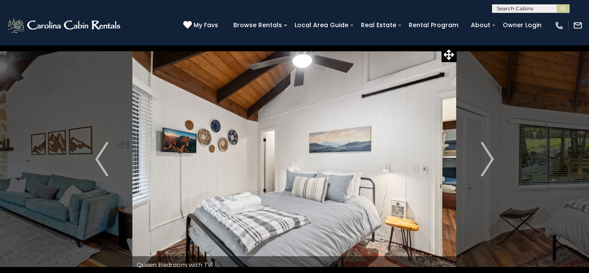
click at [488, 154] on img "Next" at bounding box center [487, 159] width 13 height 35
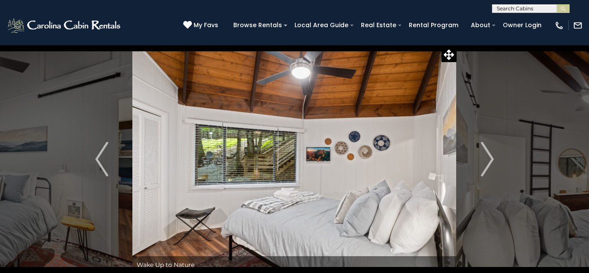
click at [488, 154] on img "Next" at bounding box center [487, 159] width 13 height 35
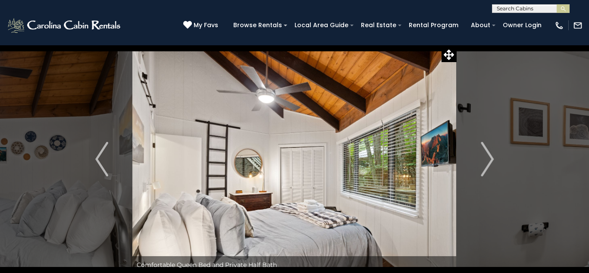
click at [488, 154] on img "Next" at bounding box center [487, 159] width 13 height 35
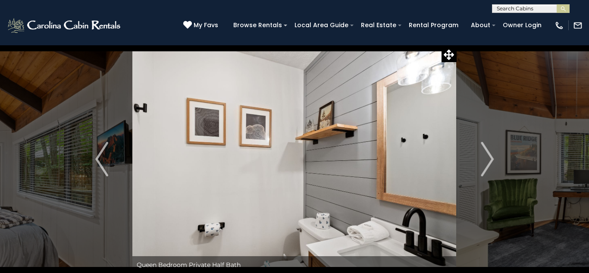
click at [488, 154] on img "Next" at bounding box center [487, 159] width 13 height 35
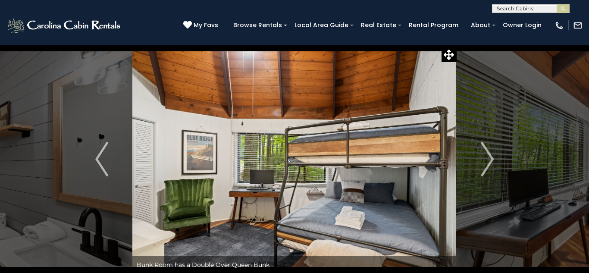
click at [488, 154] on img "Next" at bounding box center [487, 159] width 13 height 35
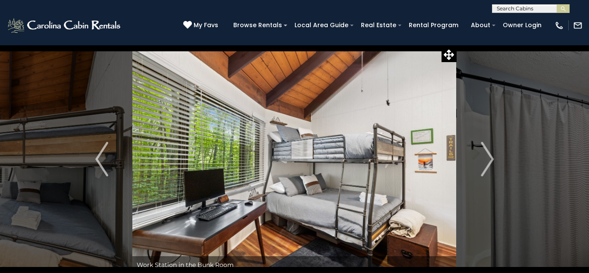
click at [488, 154] on img "Next" at bounding box center [487, 159] width 13 height 35
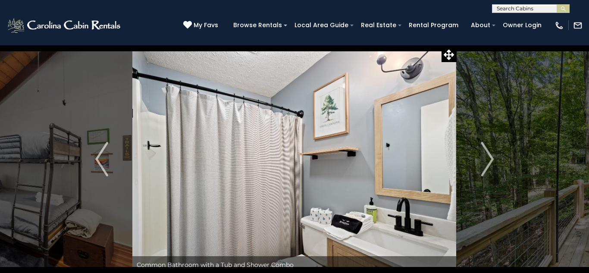
click at [488, 154] on img "Next" at bounding box center [487, 159] width 13 height 35
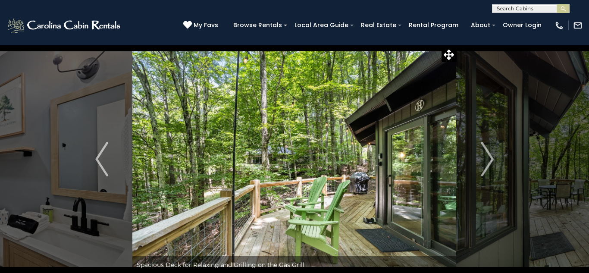
click at [488, 154] on img "Next" at bounding box center [487, 159] width 13 height 35
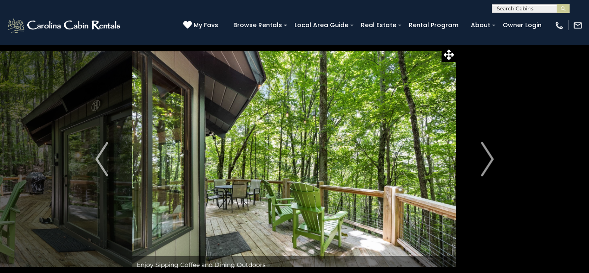
click at [488, 154] on img "Next" at bounding box center [487, 159] width 13 height 35
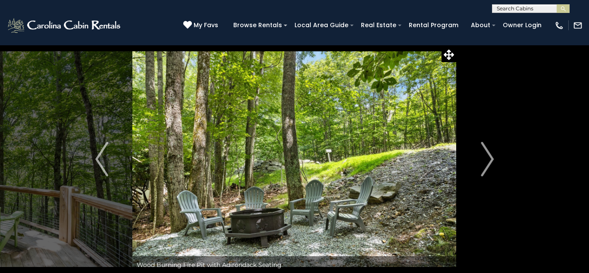
click at [488, 154] on img "Next" at bounding box center [487, 159] width 13 height 35
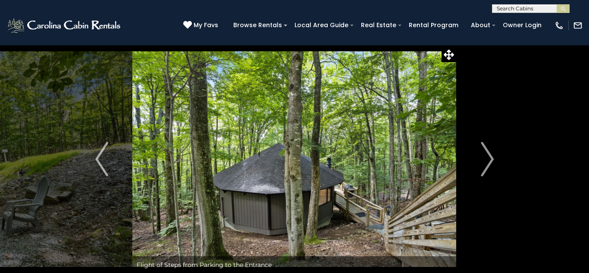
click at [488, 154] on img "Next" at bounding box center [487, 159] width 13 height 35
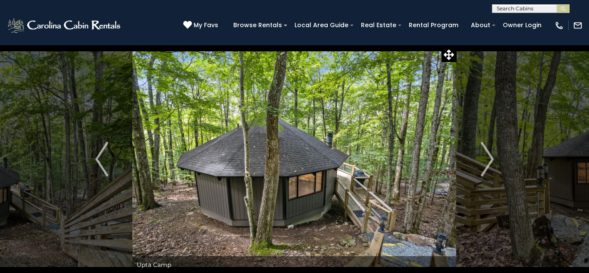
click at [488, 154] on img "Next" at bounding box center [487, 159] width 13 height 35
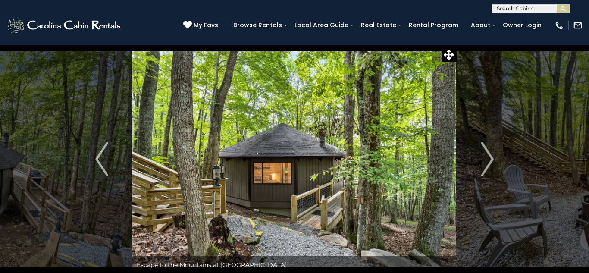
click at [488, 154] on img "Next" at bounding box center [487, 159] width 13 height 35
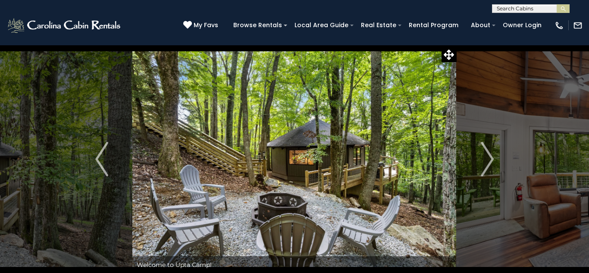
click at [488, 154] on img "Next" at bounding box center [487, 159] width 13 height 35
